Goal: Information Seeking & Learning: Learn about a topic

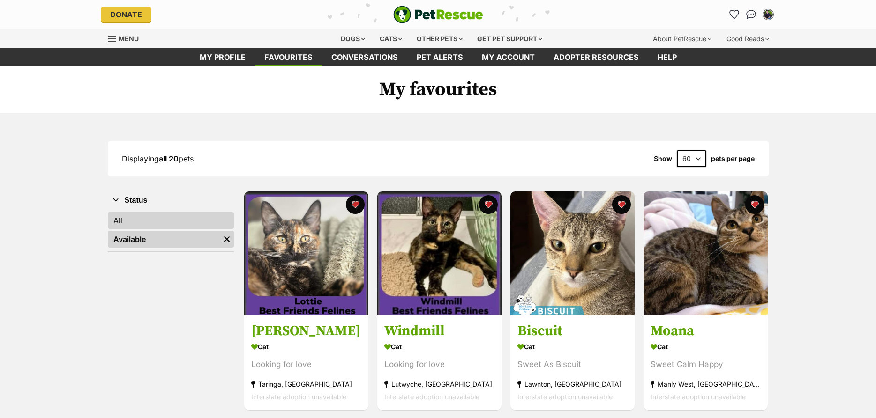
click at [164, 223] on link "All" at bounding box center [171, 220] width 126 height 17
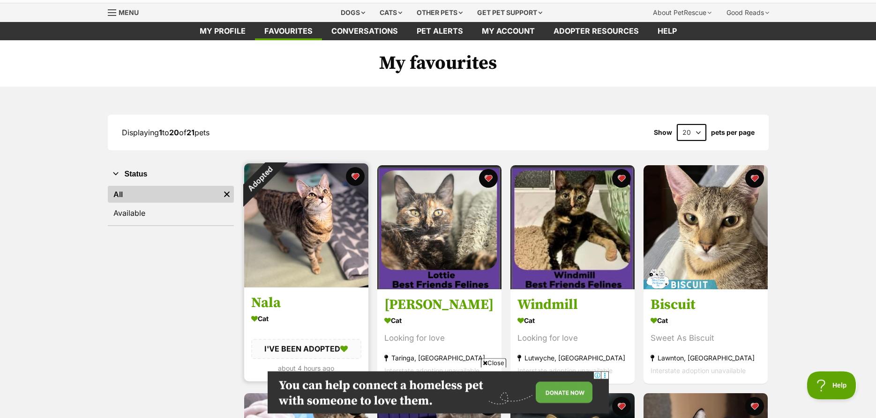
scroll to position [48, 0]
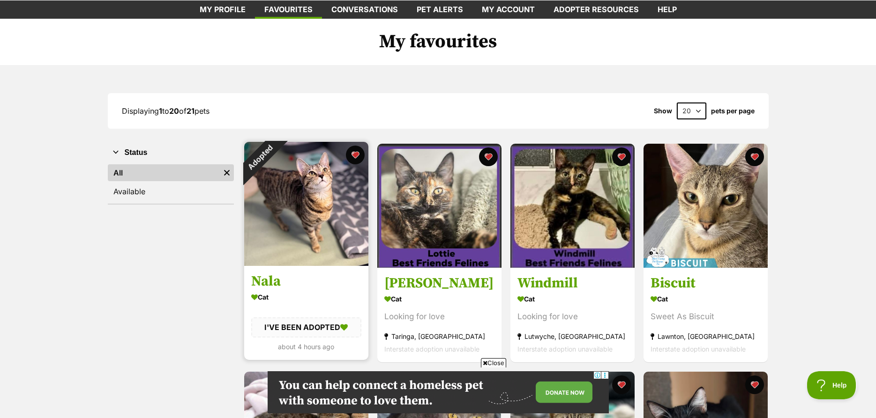
click at [297, 202] on img at bounding box center [306, 204] width 124 height 124
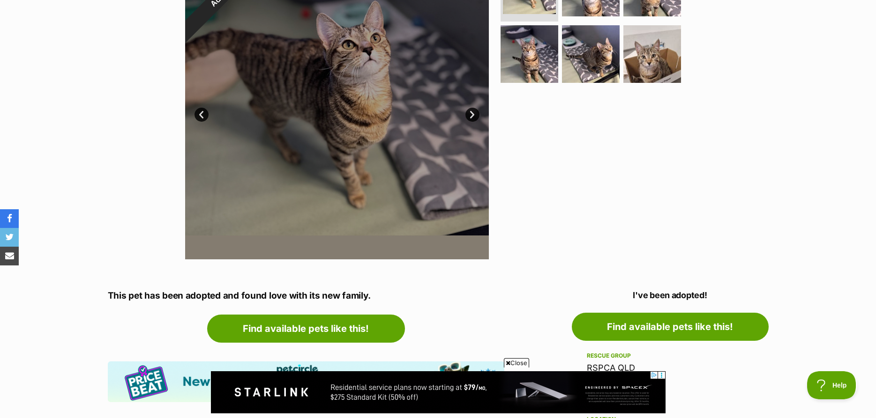
scroll to position [48, 0]
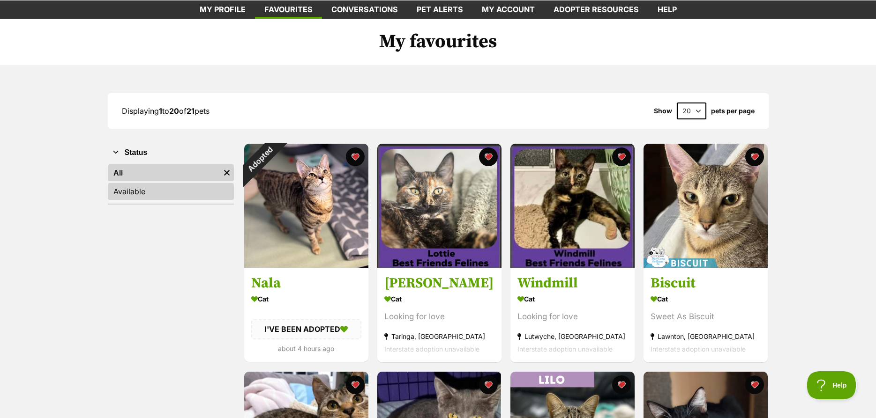
click at [170, 197] on link "Available" at bounding box center [171, 191] width 126 height 17
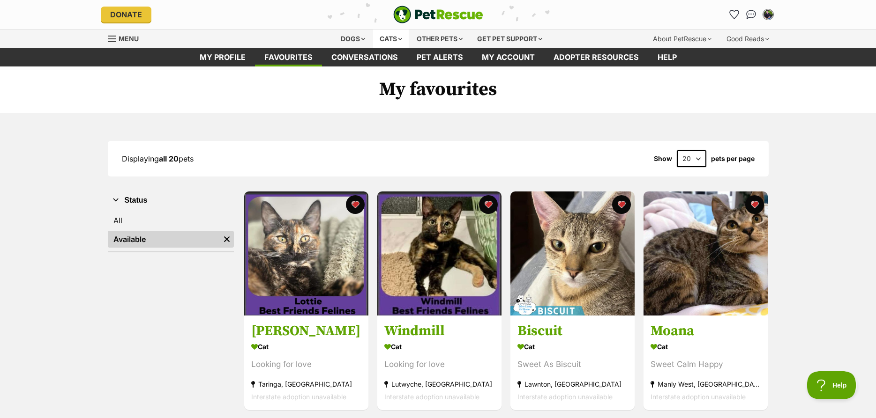
click at [392, 39] on div "Cats" at bounding box center [391, 39] width 36 height 19
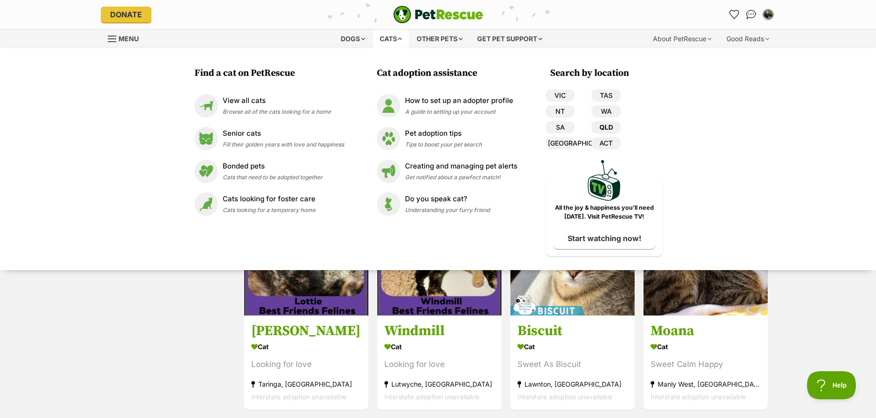
click at [611, 126] on link "QLD" at bounding box center [605, 127] width 29 height 12
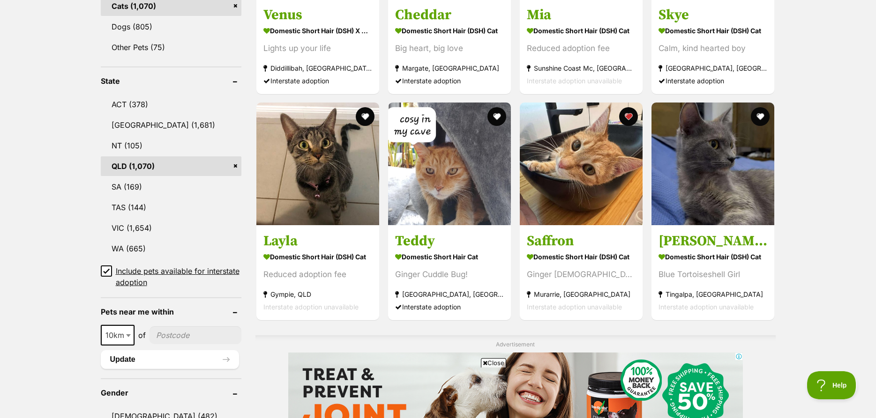
click at [150, 278] on span "Include pets available for interstate adoption" at bounding box center [179, 277] width 126 height 22
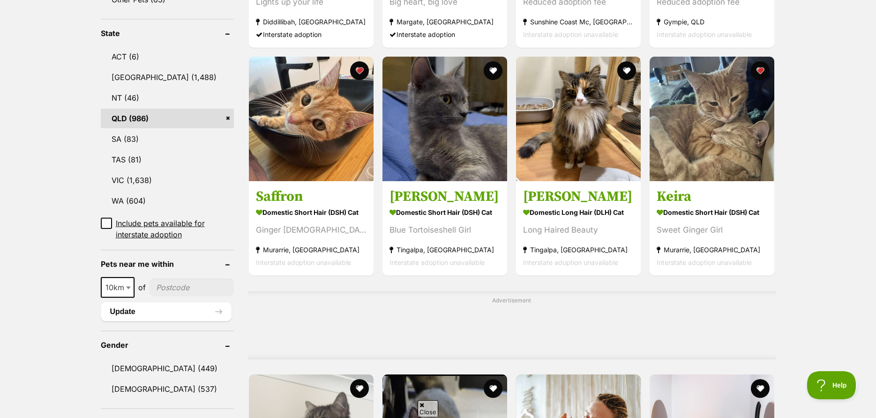
click at [176, 279] on input"] "postcode" at bounding box center [191, 288] width 85 height 18
click at [131, 277] on span at bounding box center [129, 287] width 9 height 21
select select "50"
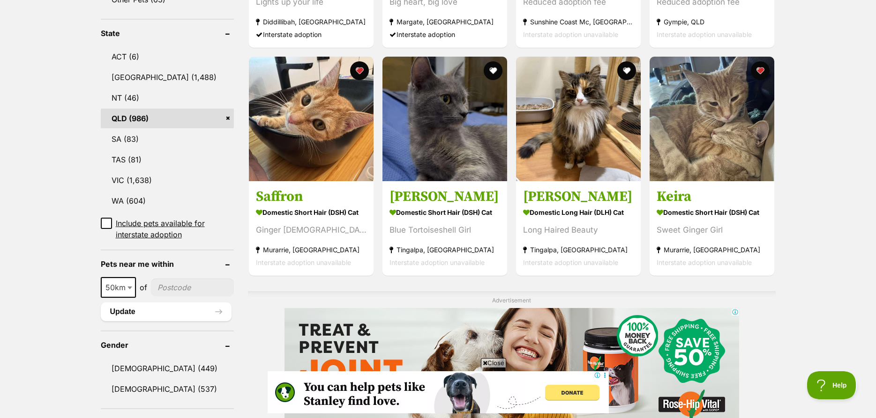
click at [175, 279] on input"] "postcode" at bounding box center [192, 288] width 83 height 18
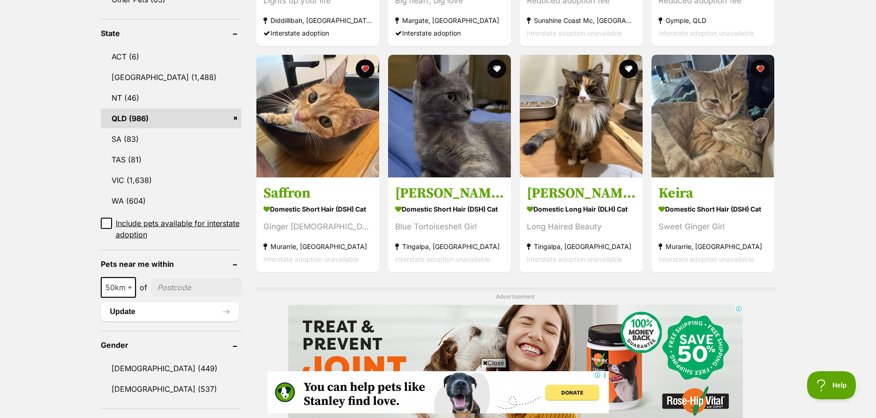
click at [175, 279] on input"] "postcode" at bounding box center [196, 288] width 90 height 18
type input"] "4154"
click at [169, 303] on button "Update" at bounding box center [170, 312] width 138 height 19
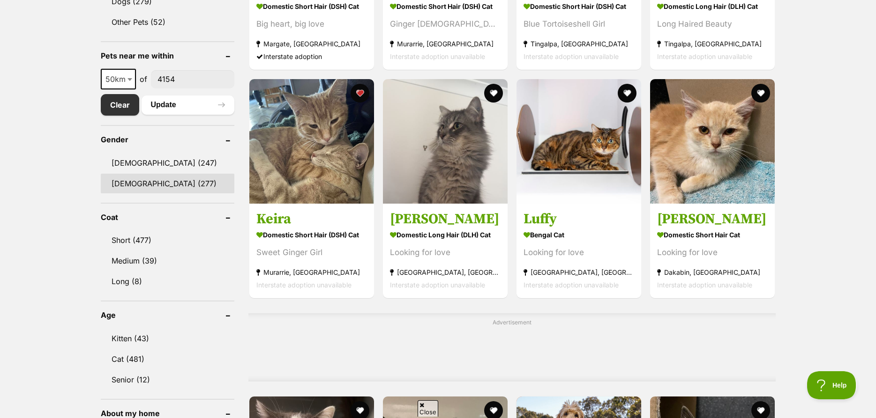
click at [137, 185] on link "Female (277)" at bounding box center [168, 184] width 134 height 20
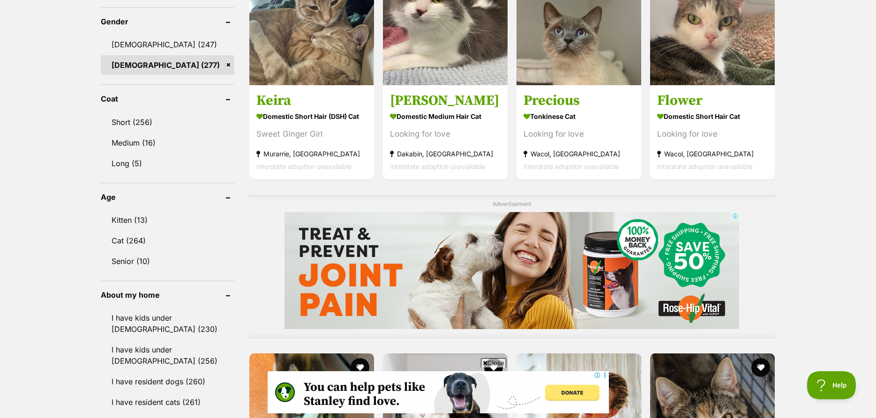
scroll to position [717, 0]
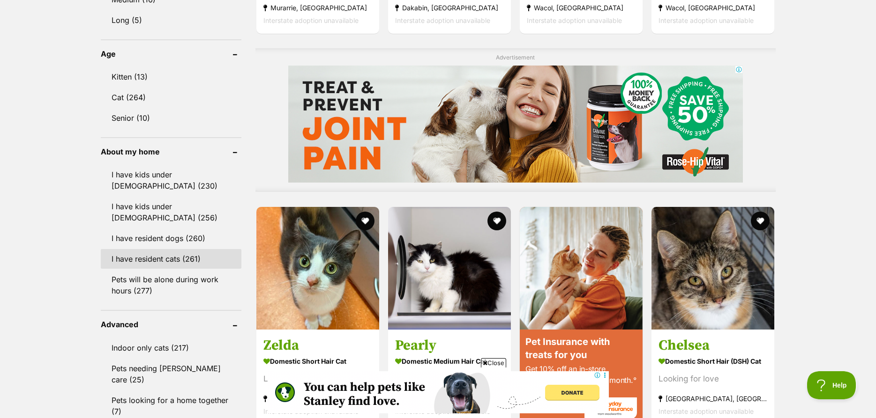
click at [171, 249] on link "I have resident cats (261)" at bounding box center [171, 259] width 141 height 20
